Goal: Task Accomplishment & Management: Use online tool/utility

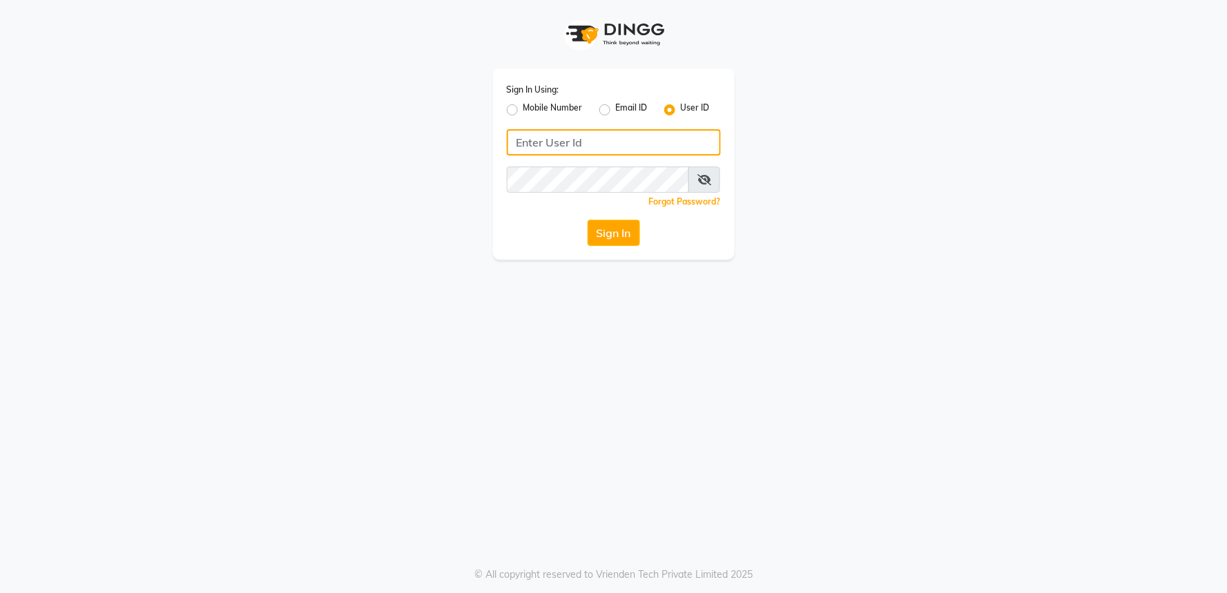
type input "9552504325"
click at [529, 104] on label "Mobile Number" at bounding box center [552, 110] width 59 height 17
click at [529, 104] on input "Mobile Number" at bounding box center [527, 106] width 9 height 9
radio input "true"
radio input "false"
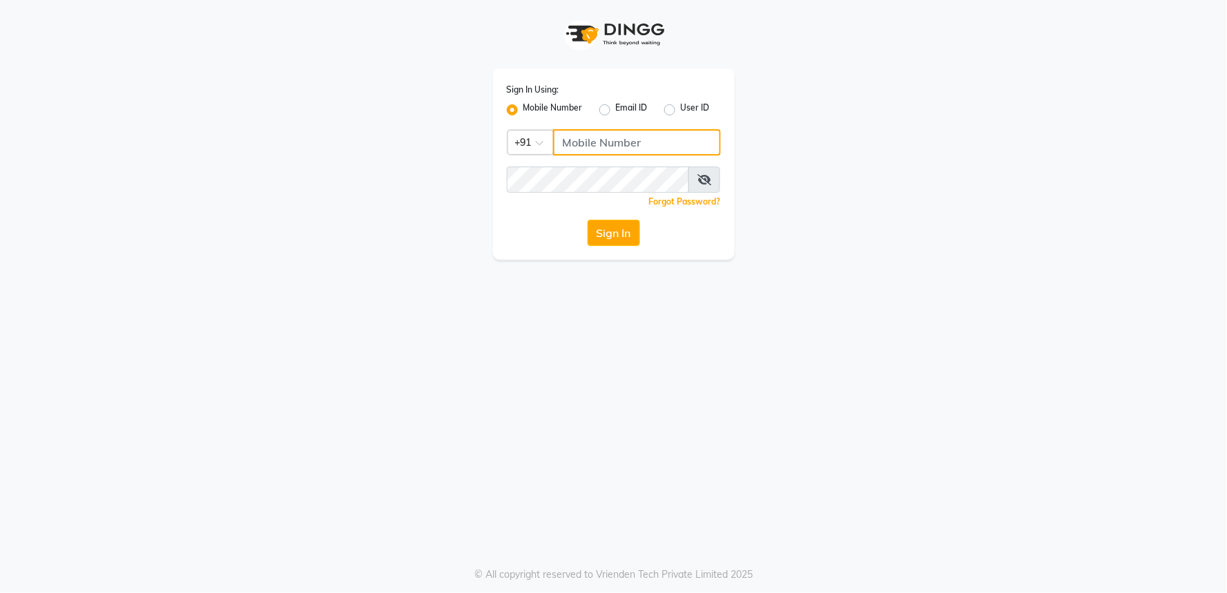
click at [603, 139] on input "Username" at bounding box center [637, 142] width 168 height 26
type input "9552504325"
click at [639, 211] on div "Sign In Using: Mobile Number Email ID User ID Country Code × [PHONE_NUMBER] Rem…" at bounding box center [614, 163] width 242 height 191
click at [630, 242] on button "Sign In" at bounding box center [614, 233] width 52 height 26
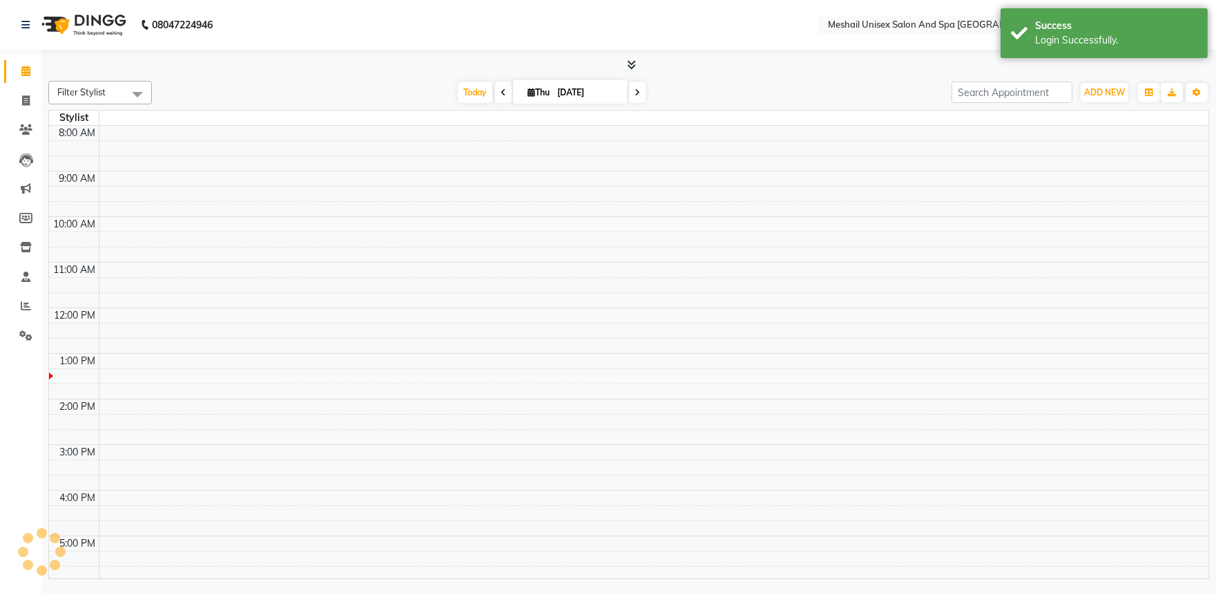
scroll to position [97, 0]
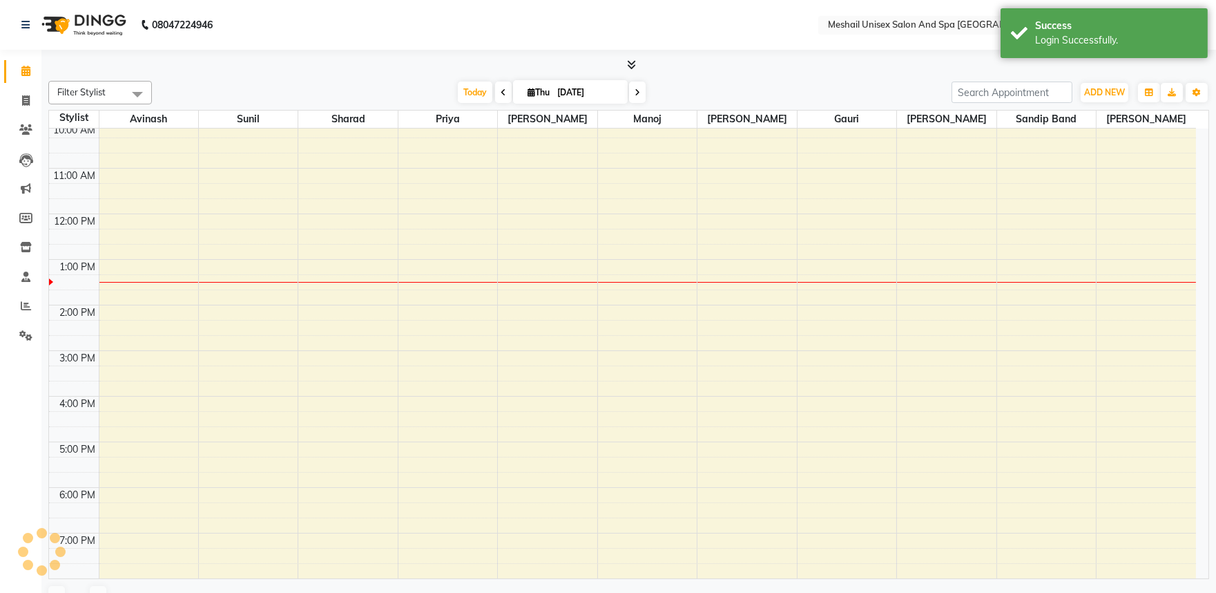
select select "en"
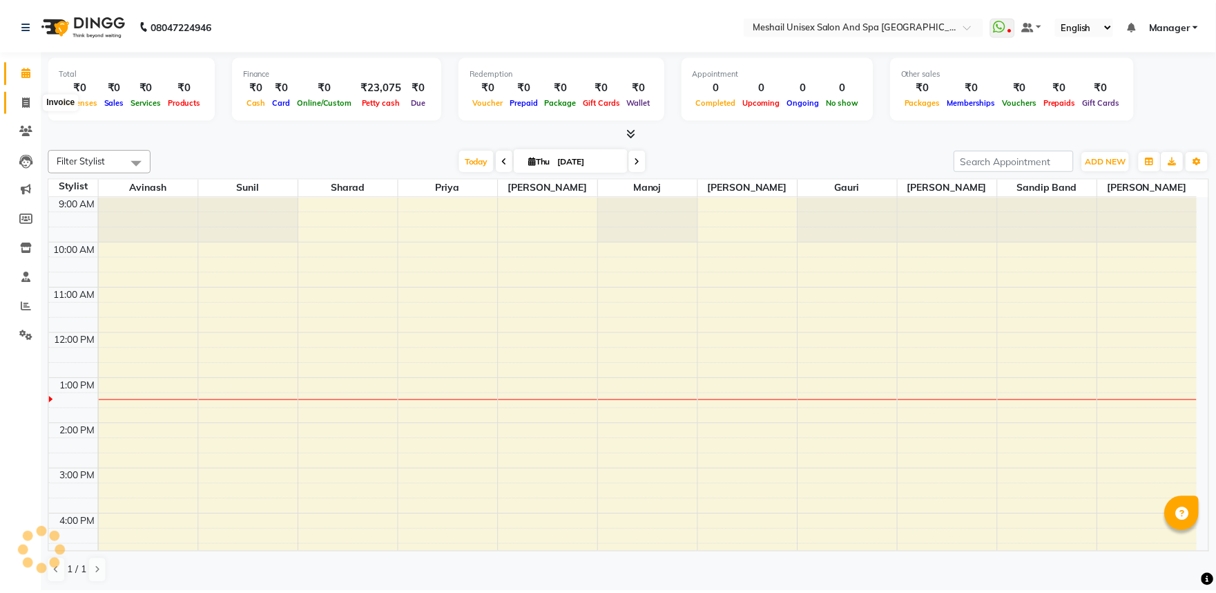
scroll to position [0, 0]
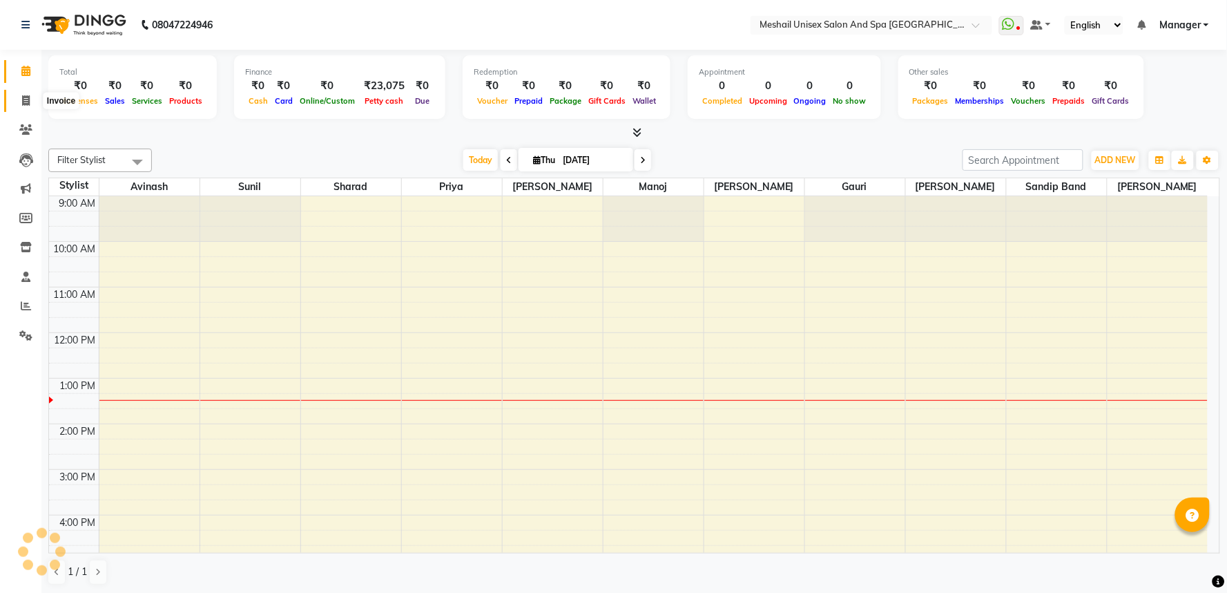
click at [25, 106] on icon at bounding box center [26, 100] width 8 height 10
select select "service"
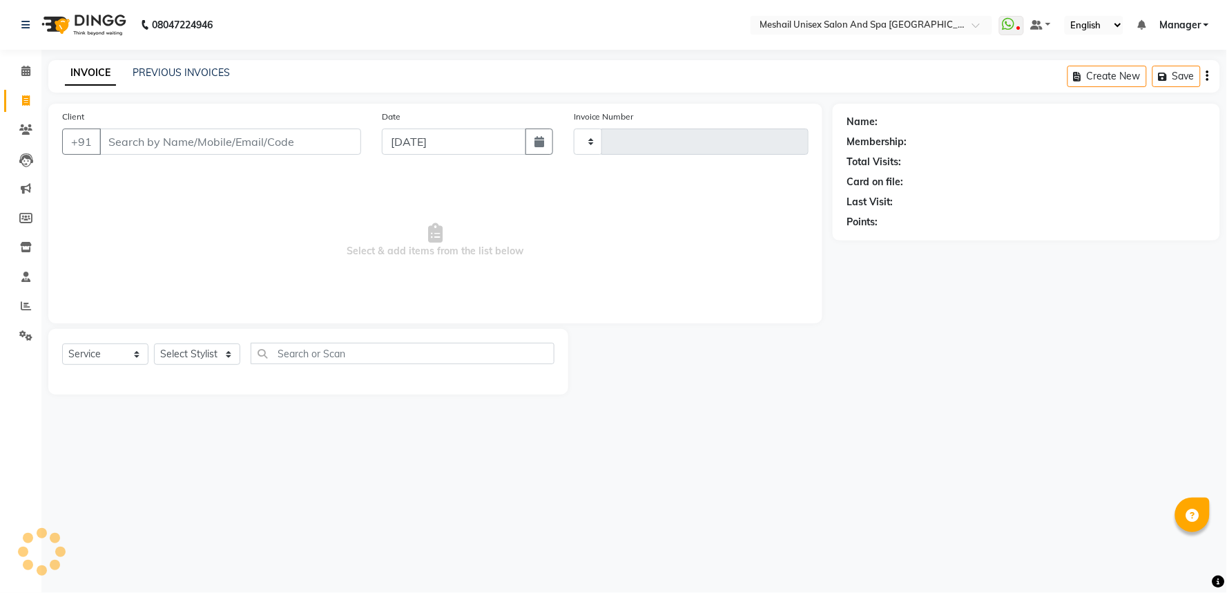
type input "2791"
select select "6711"
click at [185, 144] on input "Client" at bounding box center [230, 141] width 262 height 26
click at [106, 144] on input "Client" at bounding box center [230, 141] width 262 height 26
click at [175, 146] on input "Client" at bounding box center [230, 141] width 262 height 26
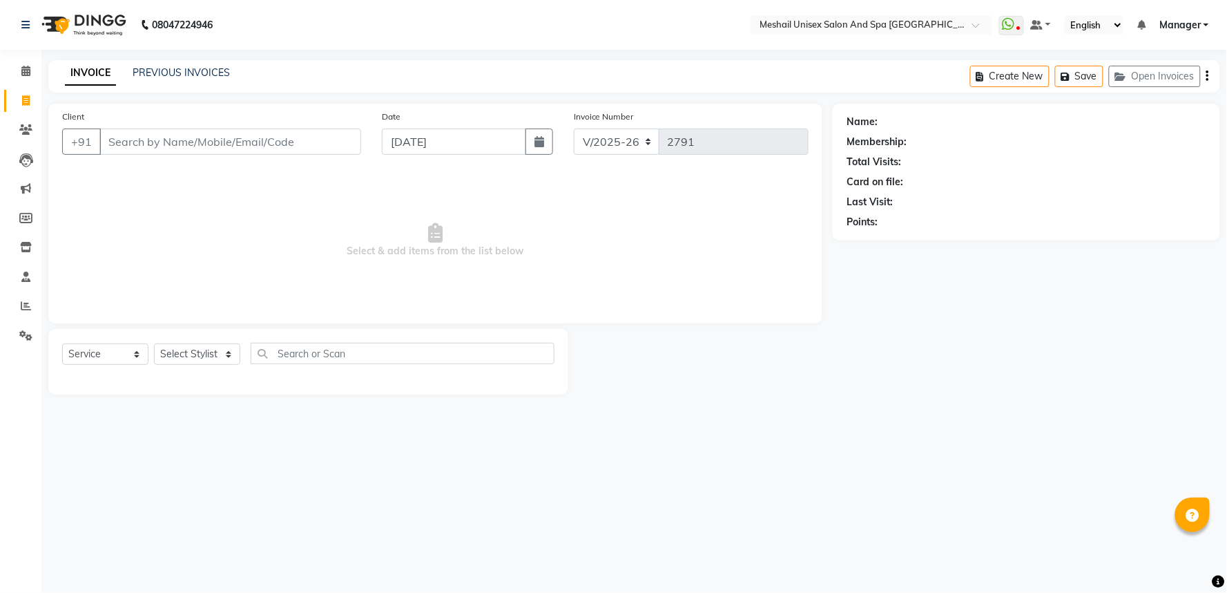
click at [106, 155] on div "+91" at bounding box center [211, 141] width 299 height 26
click at [185, 142] on input "Client" at bounding box center [230, 141] width 262 height 26
click at [204, 154] on input "Client" at bounding box center [230, 141] width 262 height 26
click at [211, 146] on input "Client" at bounding box center [230, 141] width 262 height 26
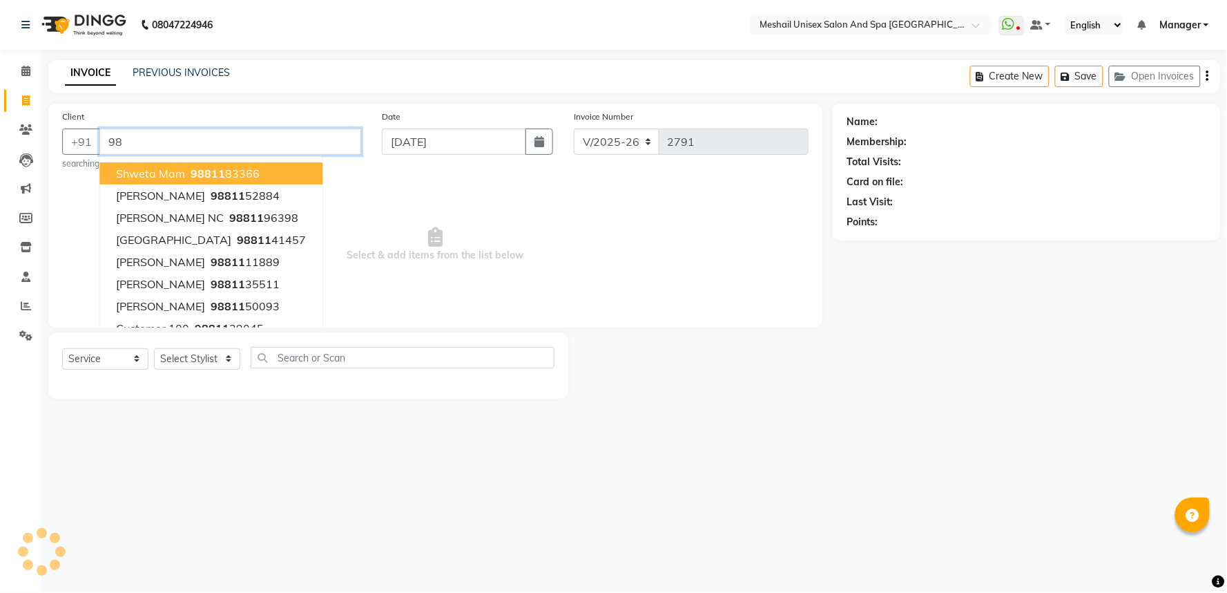
type input "9"
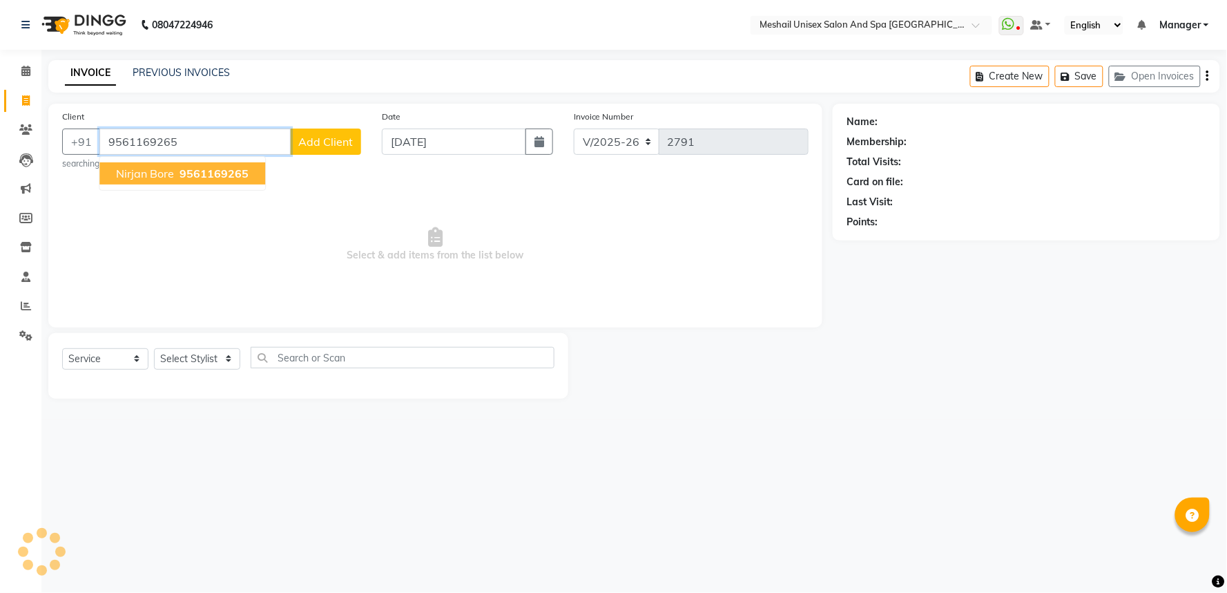
type input "9561169265"
click at [168, 174] on span "nirjan bore" at bounding box center [145, 173] width 58 height 14
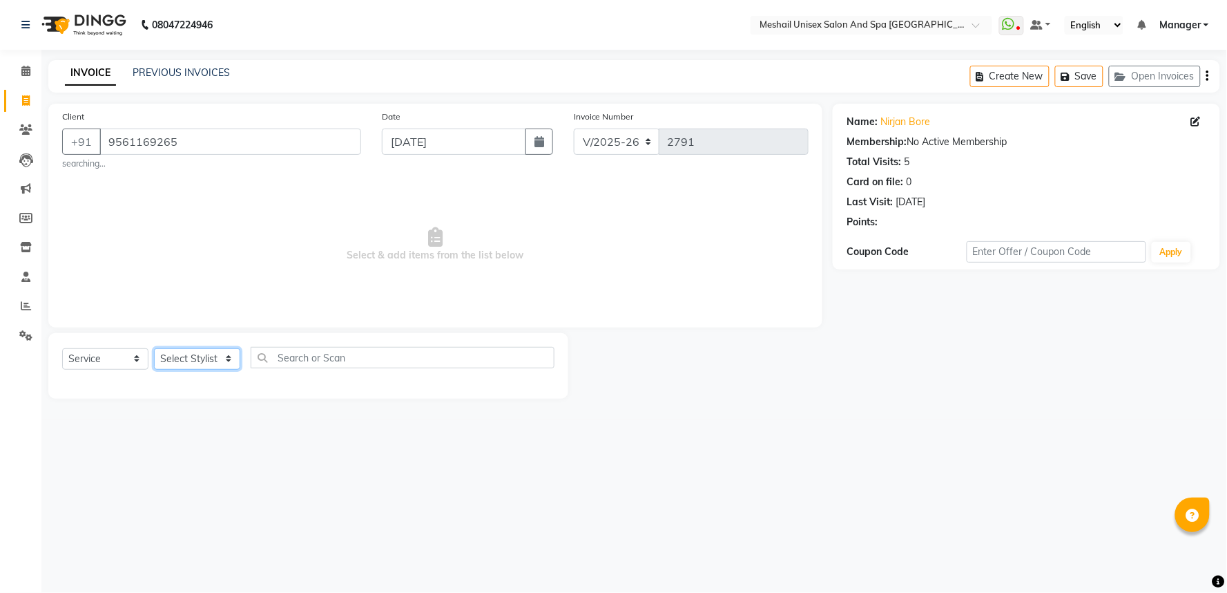
click at [228, 360] on select "Select Stylist Avinash gauri Manager [PERSON_NAME] [PERSON_NAME] [PERSON_NAME] …" at bounding box center [197, 358] width 86 height 21
select select "53320"
click at [154, 348] on select "Select Stylist Avinash gauri Manager [PERSON_NAME] [PERSON_NAME] [PERSON_NAME] …" at bounding box center [197, 358] width 86 height 21
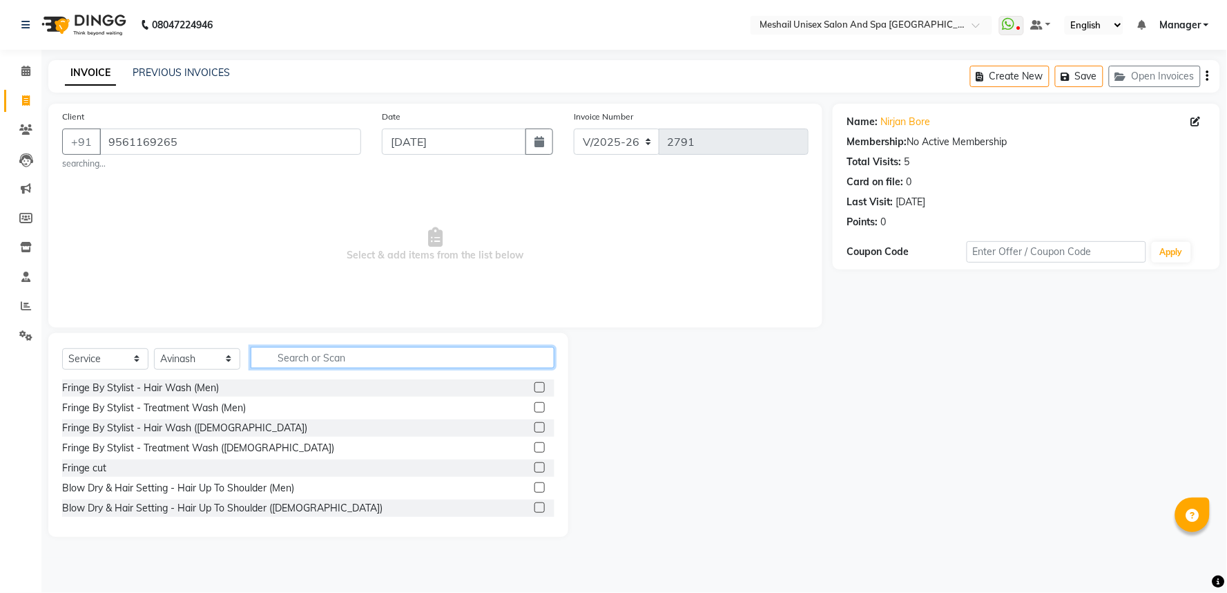
click at [298, 354] on input "text" at bounding box center [403, 357] width 304 height 21
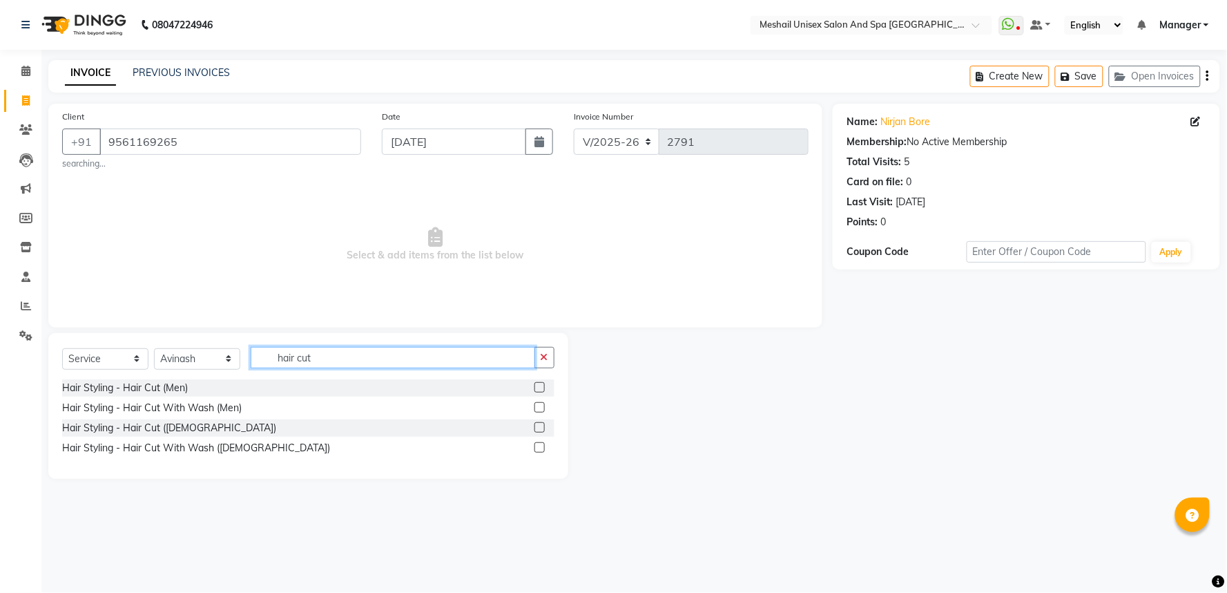
type input "hair cut"
click at [539, 407] on label at bounding box center [539, 407] width 10 height 10
click at [539, 407] on input "checkbox" at bounding box center [538, 407] width 9 height 9
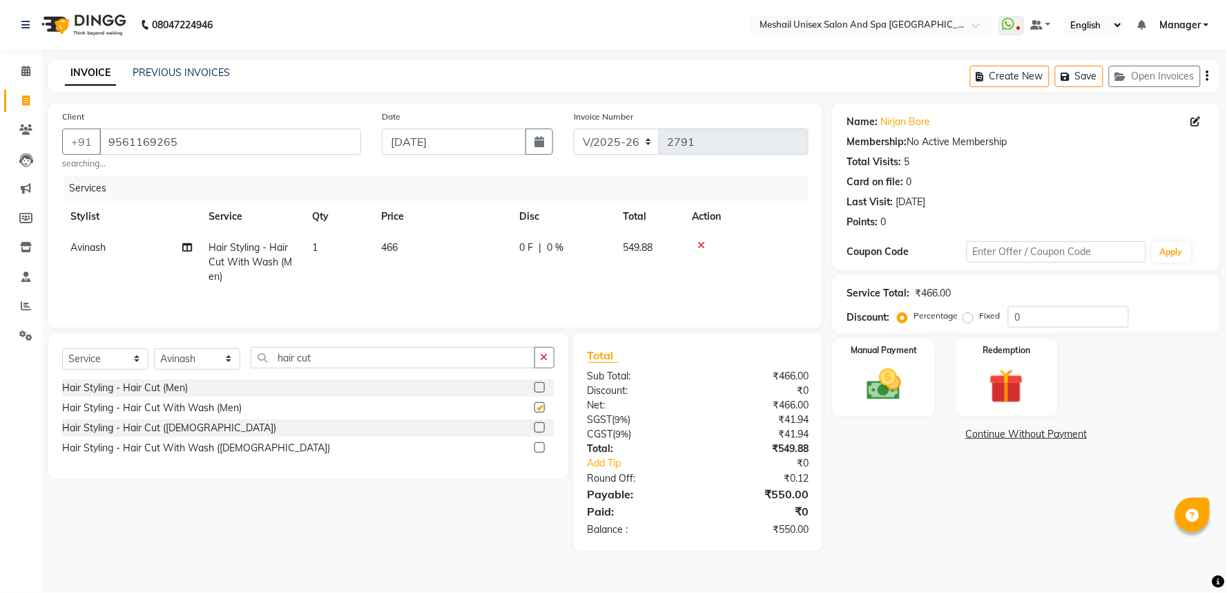
checkbox input "false"
click at [316, 356] on input "hair cut" at bounding box center [393, 357] width 285 height 21
type input "h"
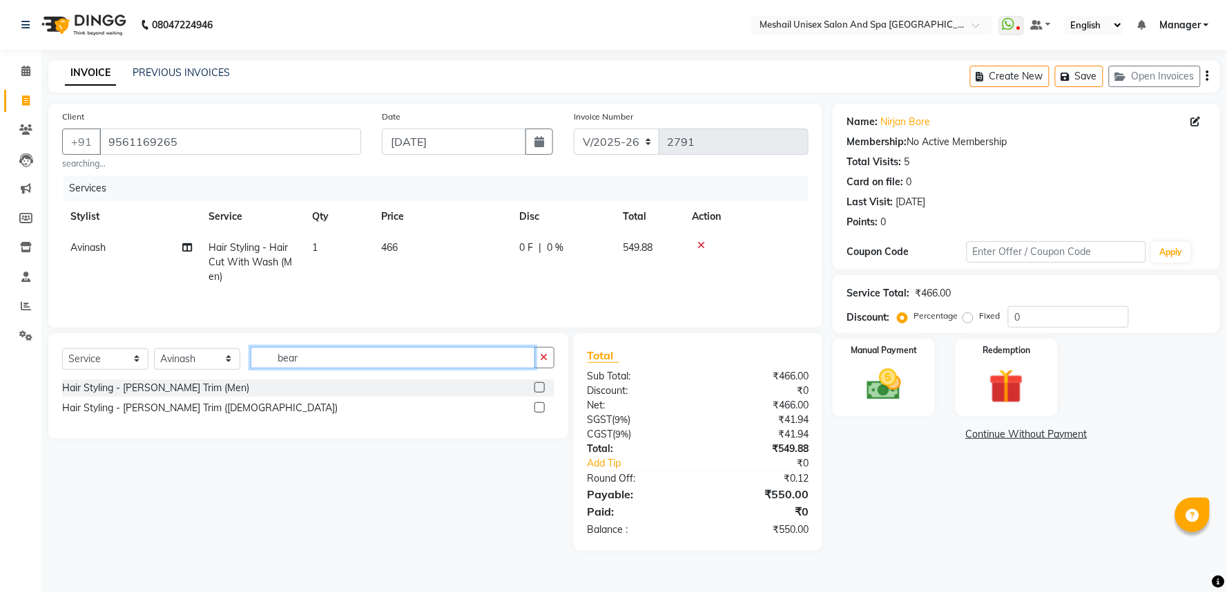
type input "bear"
click at [541, 392] on label at bounding box center [539, 387] width 10 height 10
click at [541, 392] on input "checkbox" at bounding box center [538, 387] width 9 height 9
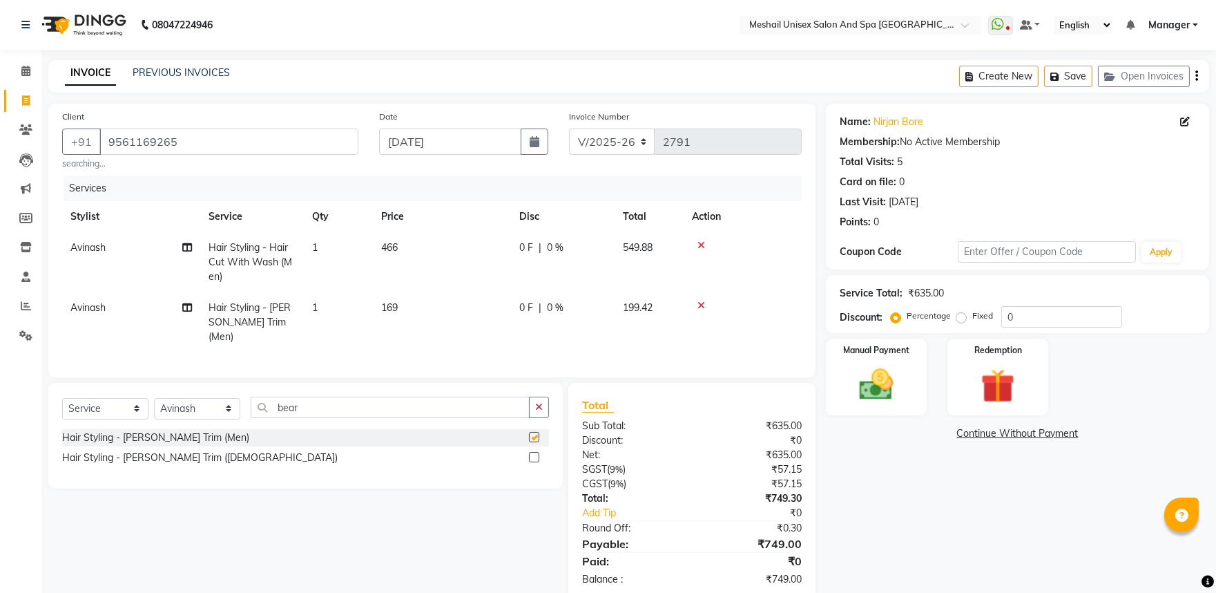
checkbox input "false"
click at [417, 293] on td "169" at bounding box center [442, 322] width 138 height 60
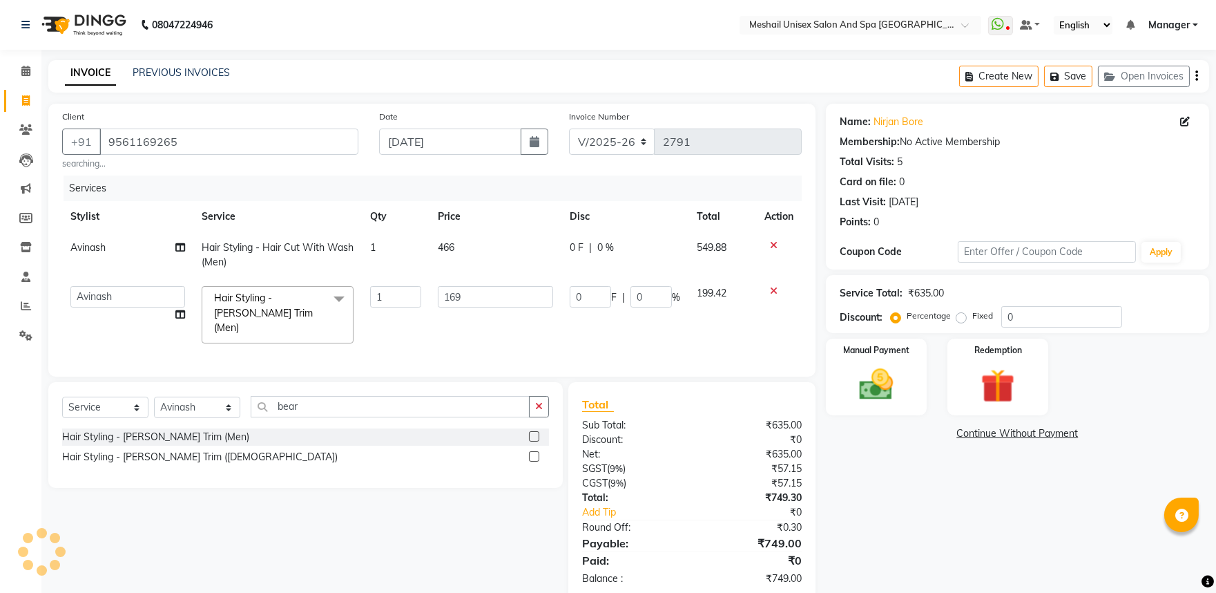
click at [484, 253] on td "466" at bounding box center [496, 255] width 132 height 46
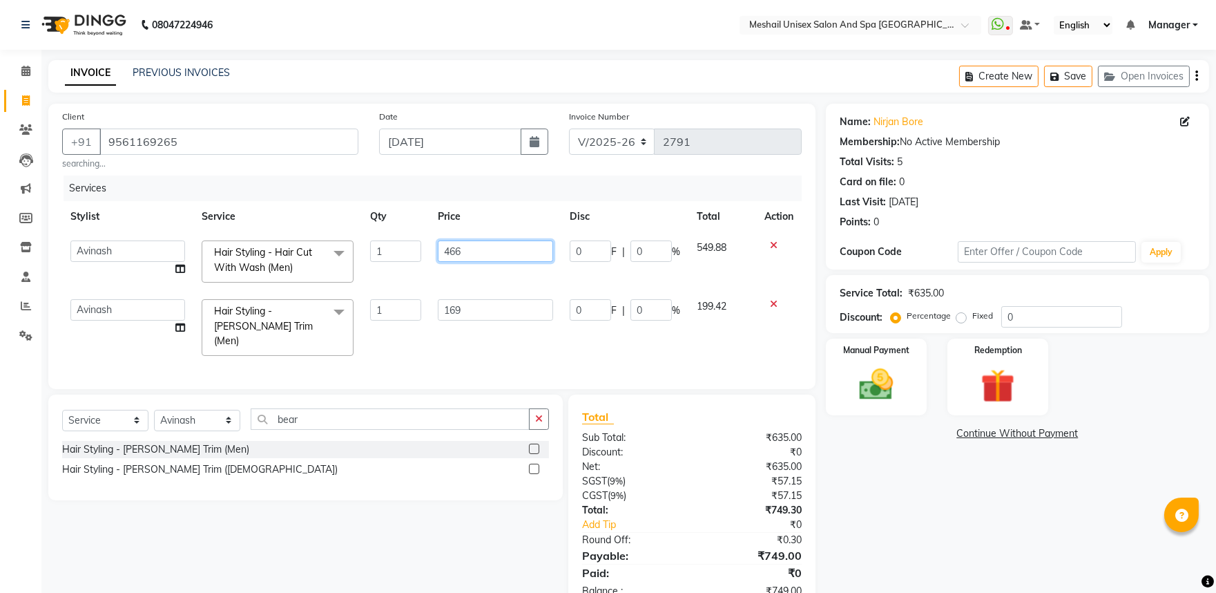
drag, startPoint x: 494, startPoint y: 251, endPoint x: 273, endPoint y: 251, distance: 221.0
click at [273, 251] on tr "Avinash gauri Manager [PERSON_NAME] [PERSON_NAME] [PERSON_NAME] band Sharad Shw…" at bounding box center [432, 261] width 740 height 59
type input "397"
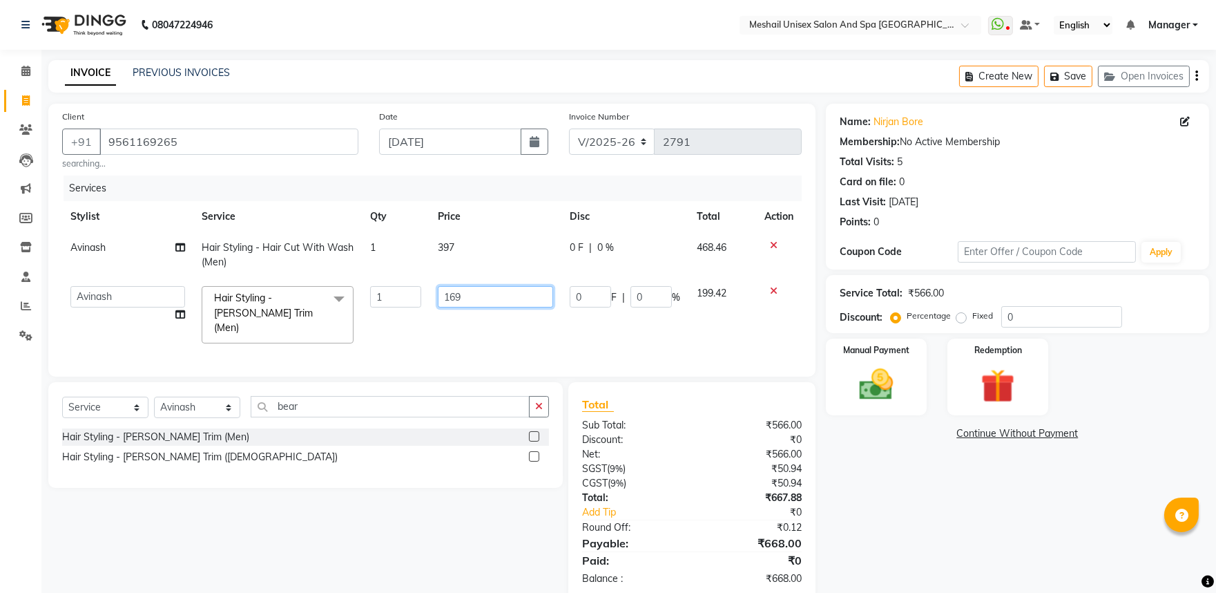
click at [500, 291] on input "169" at bounding box center [495, 296] width 115 height 21
drag, startPoint x: 500, startPoint y: 291, endPoint x: 336, endPoint y: 296, distance: 164.4
click at [338, 298] on tr "Avinash gauri Manager [PERSON_NAME] [PERSON_NAME] [PERSON_NAME] band Sharad Shw…" at bounding box center [432, 314] width 740 height 73
type input "108"
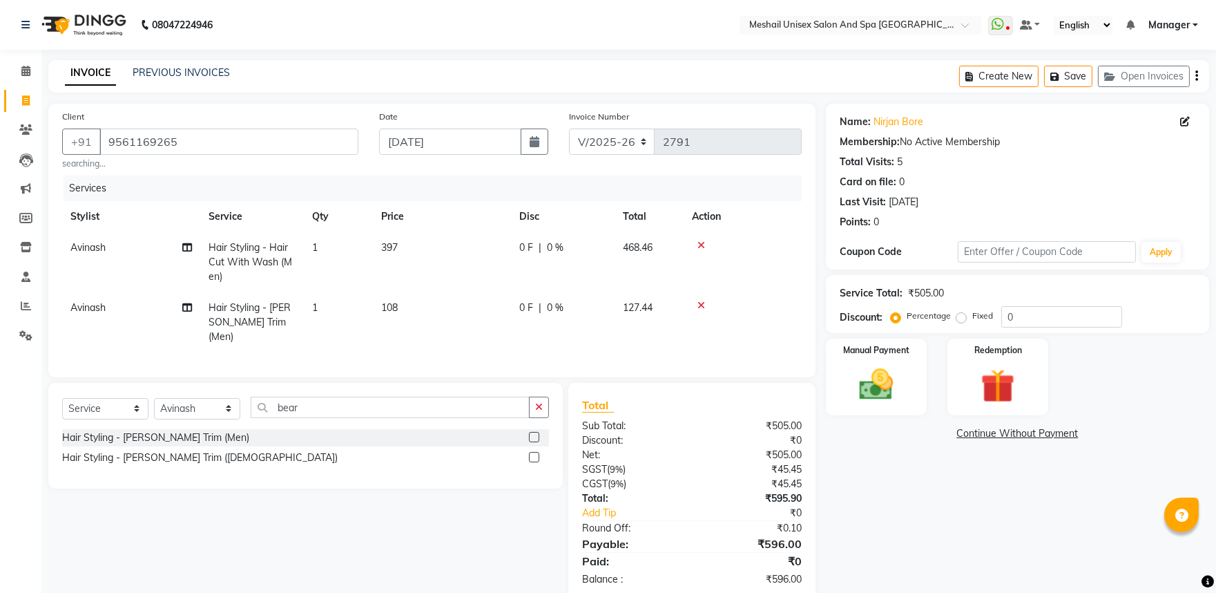
click at [390, 315] on td "108" at bounding box center [442, 322] width 138 height 60
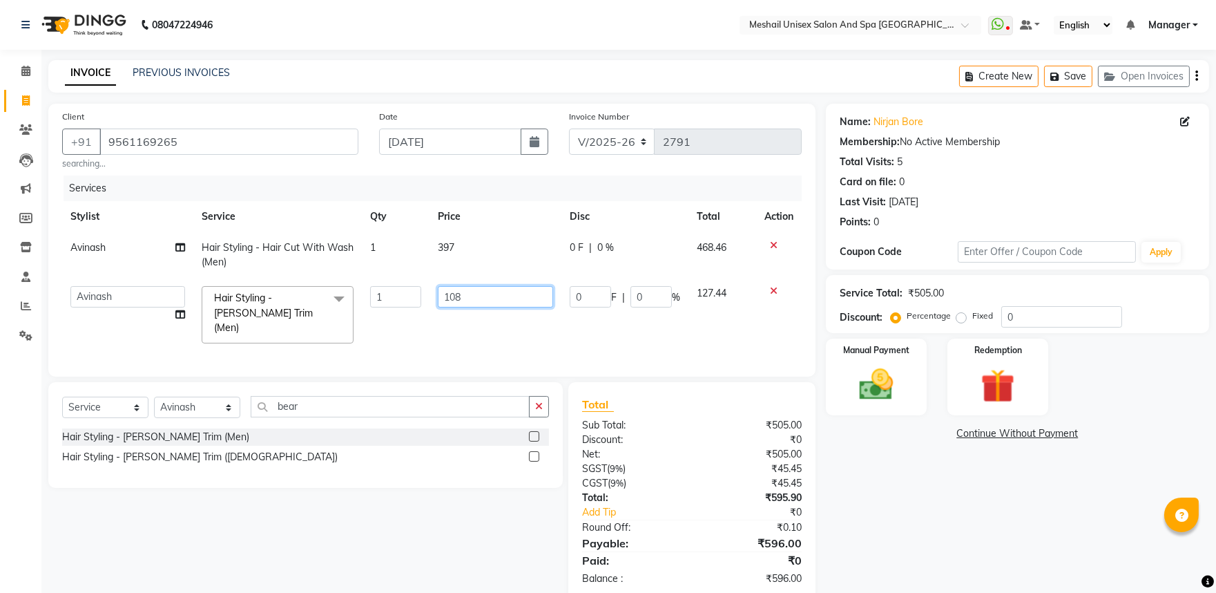
drag, startPoint x: 510, startPoint y: 300, endPoint x: 405, endPoint y: 277, distance: 106.7
click at [405, 294] on tr "Avinash gauri Manager [PERSON_NAME] [PERSON_NAME] [PERSON_NAME] band Sharad Shw…" at bounding box center [432, 314] width 740 height 73
type input "107"
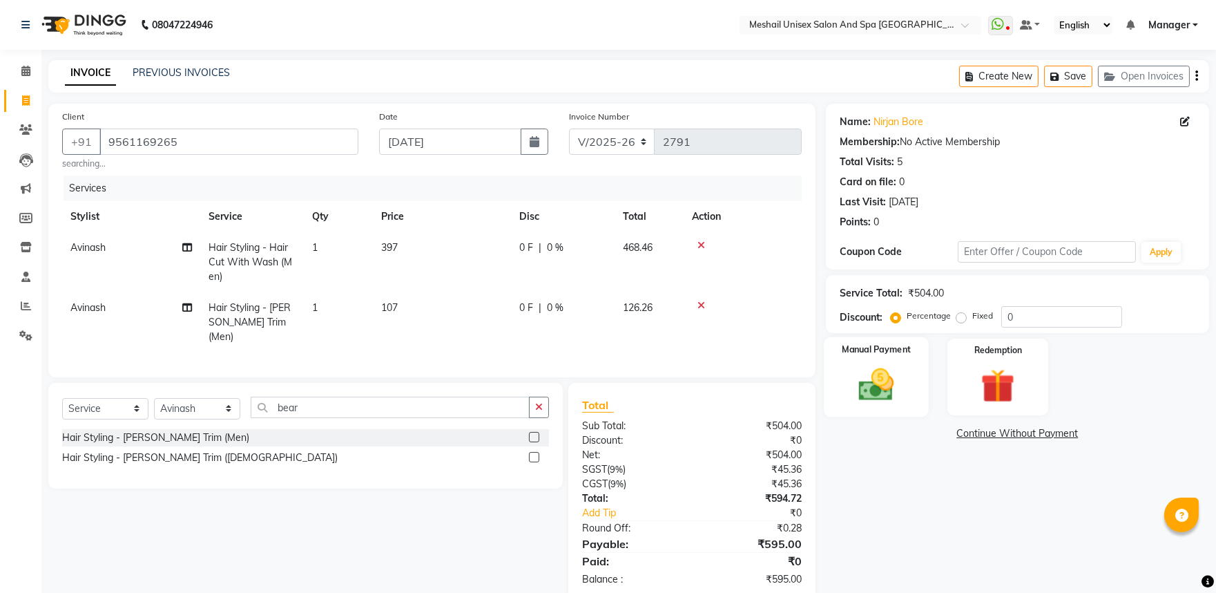
click at [856, 392] on img at bounding box center [875, 384] width 57 height 41
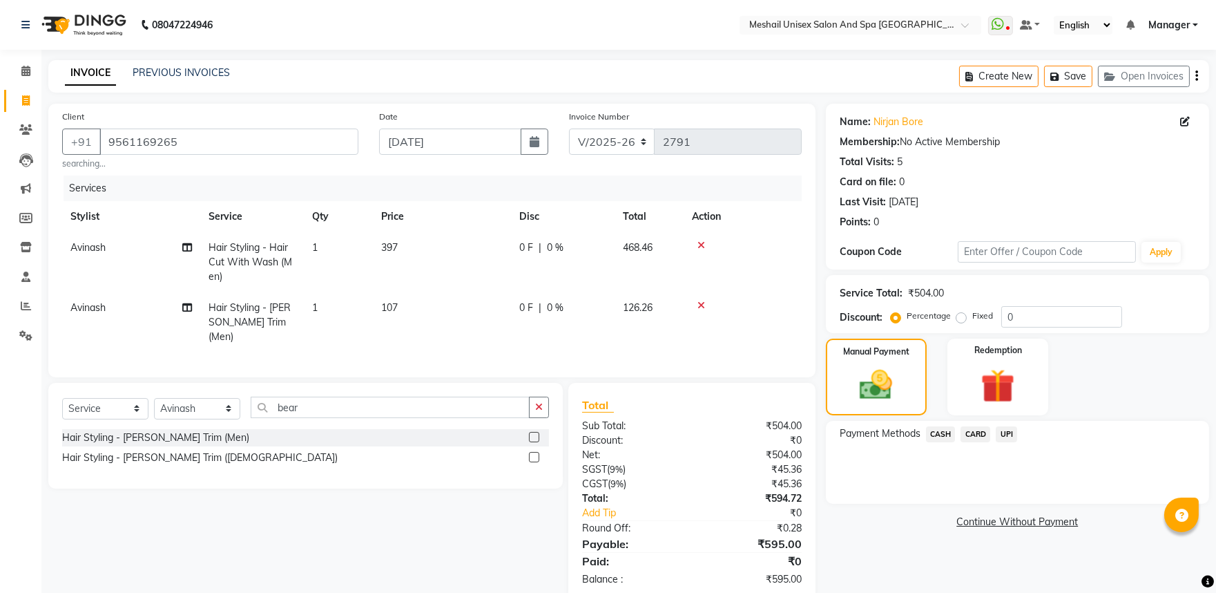
click at [1011, 436] on span "UPI" at bounding box center [1006, 434] width 21 height 16
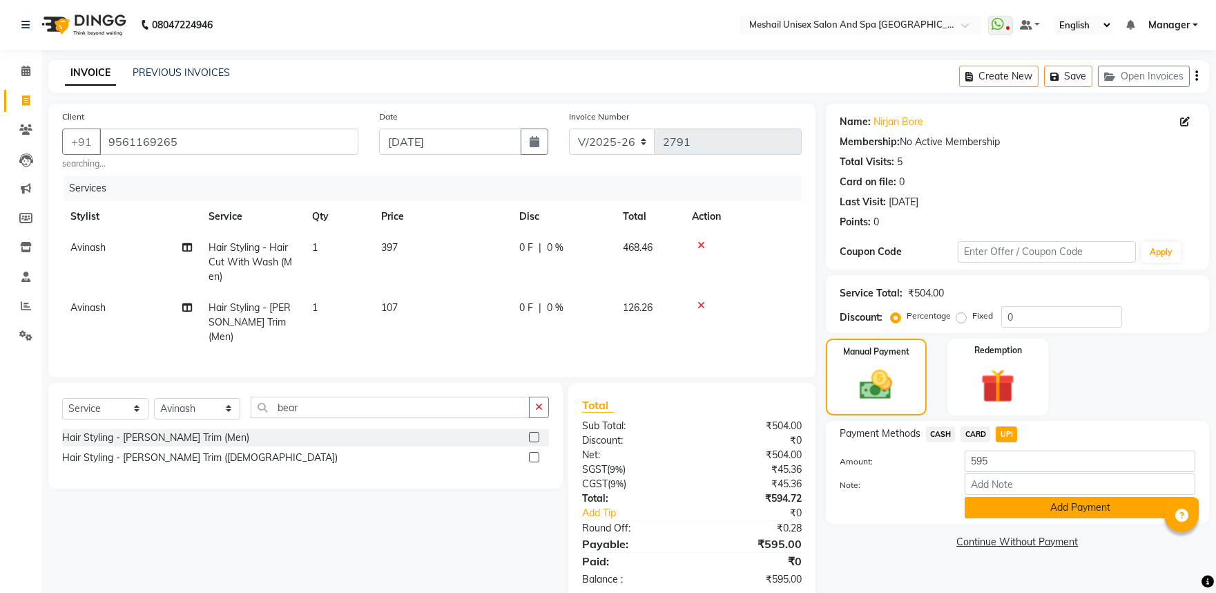
click at [1030, 514] on button "Add Payment" at bounding box center [1080, 507] width 231 height 21
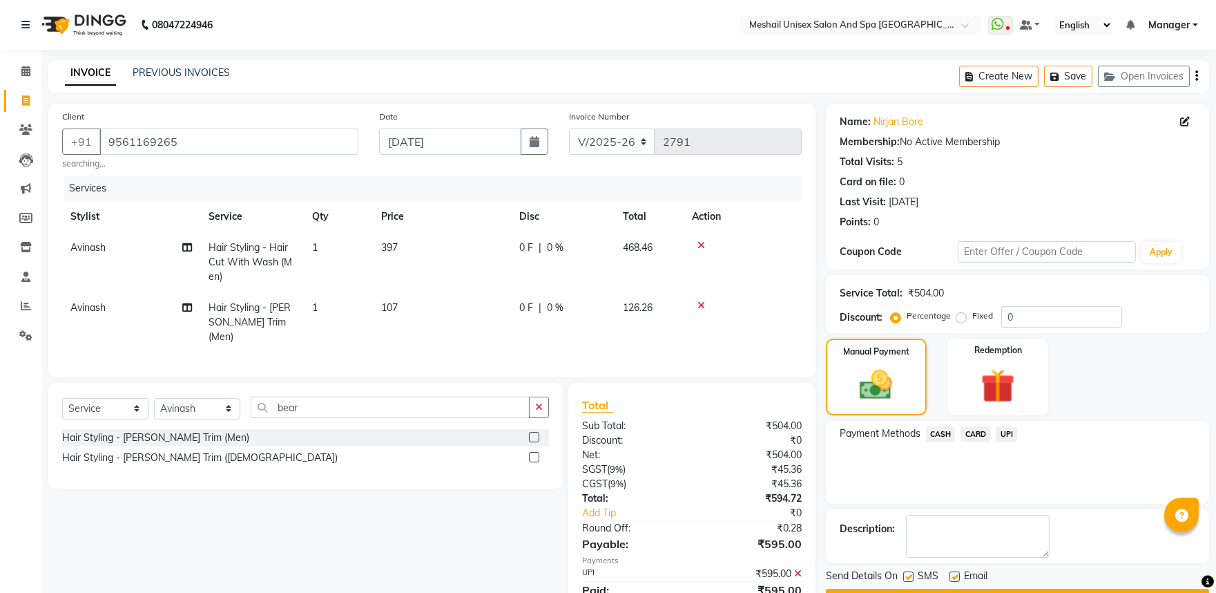
scroll to position [54, 0]
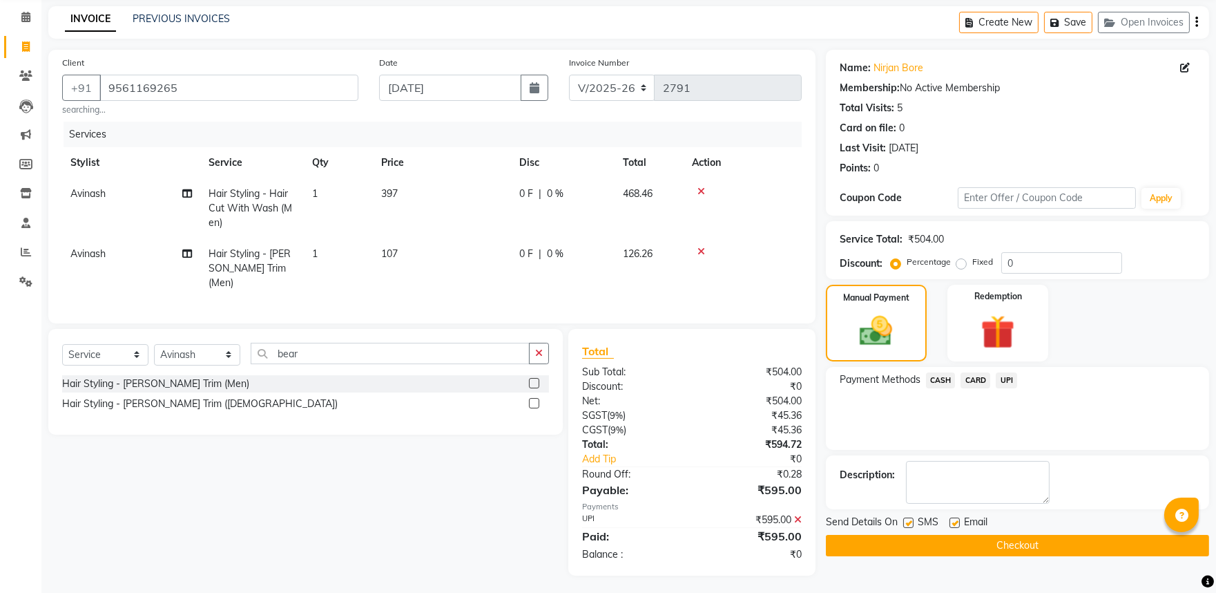
click at [1028, 540] on button "Checkout" at bounding box center [1017, 544] width 383 height 21
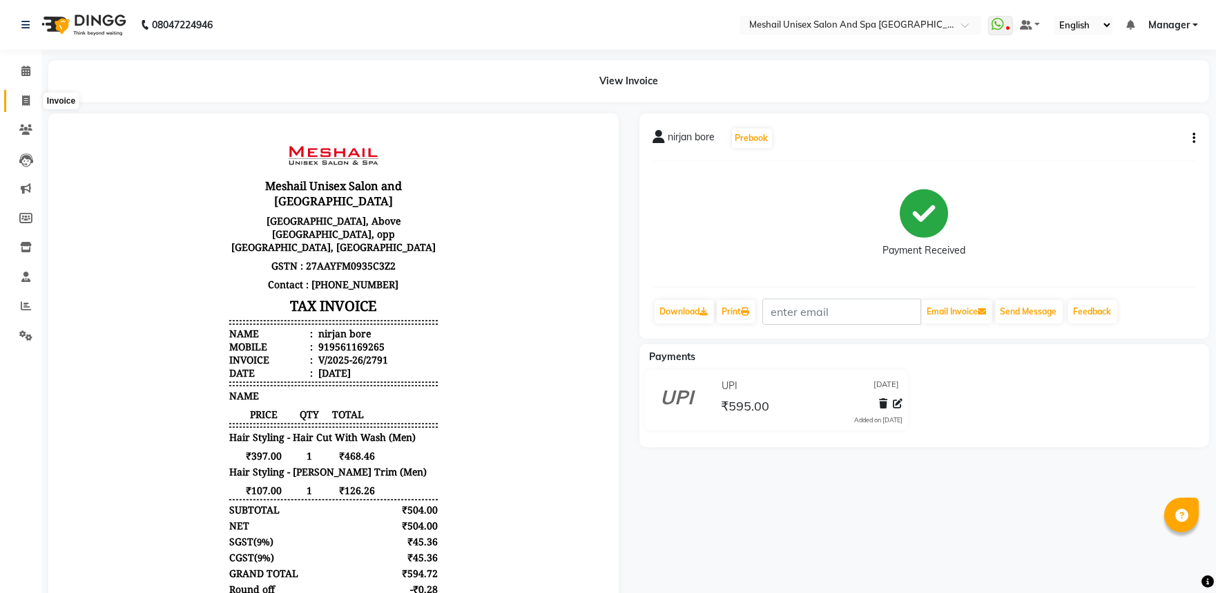
click at [23, 106] on icon at bounding box center [26, 100] width 8 height 10
select select "service"
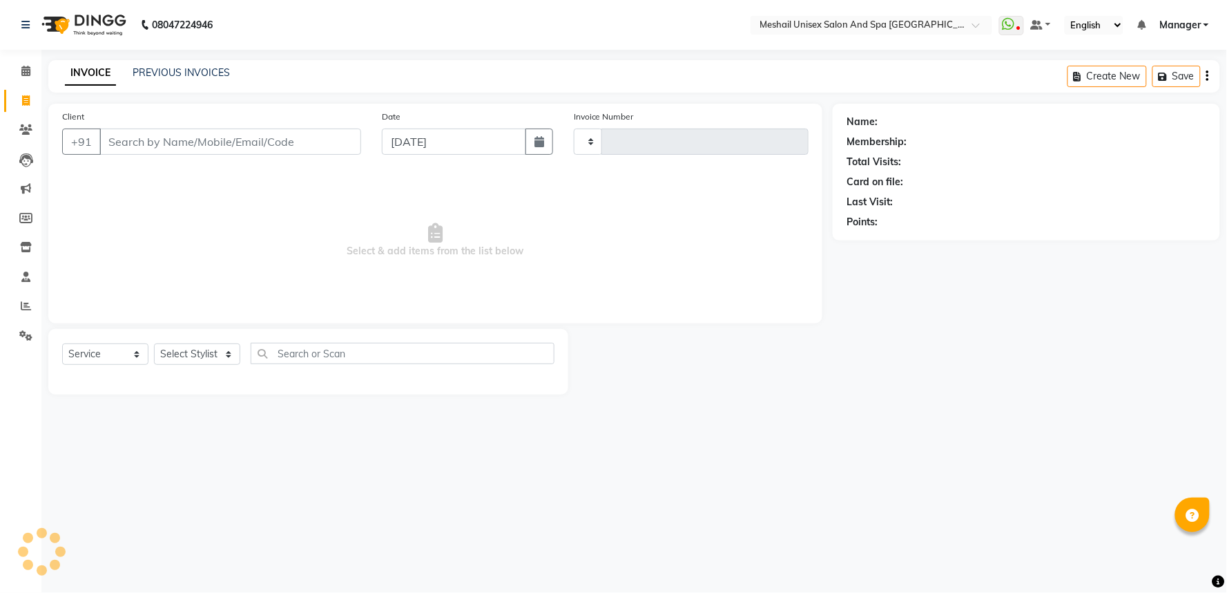
type input "2792"
select select "6711"
click at [138, 161] on div "Client +91" at bounding box center [212, 137] width 320 height 57
click at [167, 150] on input "Client" at bounding box center [230, 141] width 262 height 26
click at [189, 139] on input "Client" at bounding box center [230, 141] width 262 height 26
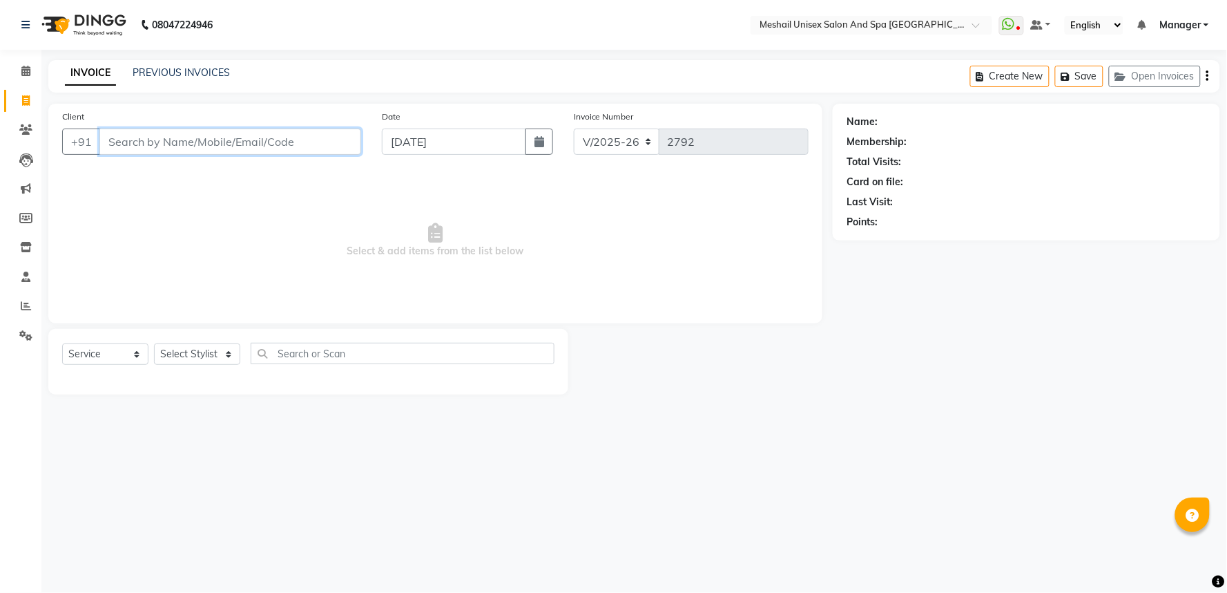
click at [113, 135] on input "Client" at bounding box center [230, 141] width 262 height 26
